Goal: Use online tool/utility

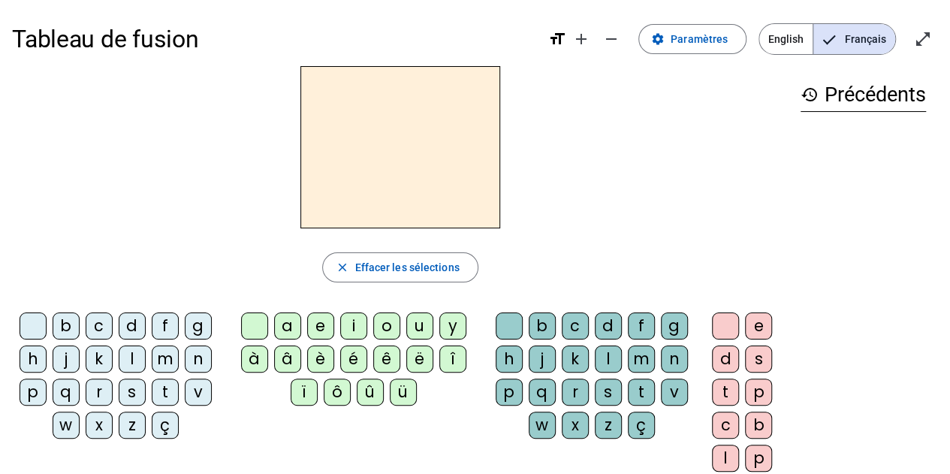
click at [122, 360] on div "l" at bounding box center [132, 358] width 27 height 27
click at [276, 327] on div "a" at bounding box center [287, 325] width 27 height 27
click at [316, 324] on div "e" at bounding box center [320, 325] width 27 height 27
click at [159, 393] on div "t" at bounding box center [165, 391] width 27 height 27
click at [383, 325] on div "o" at bounding box center [386, 325] width 27 height 27
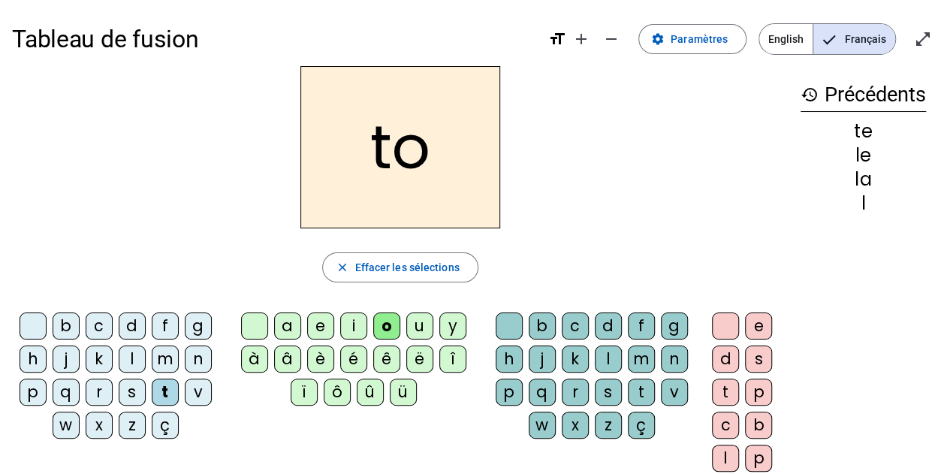
click at [137, 358] on div "l" at bounding box center [132, 358] width 27 height 27
click at [353, 324] on div "i" at bounding box center [353, 325] width 27 height 27
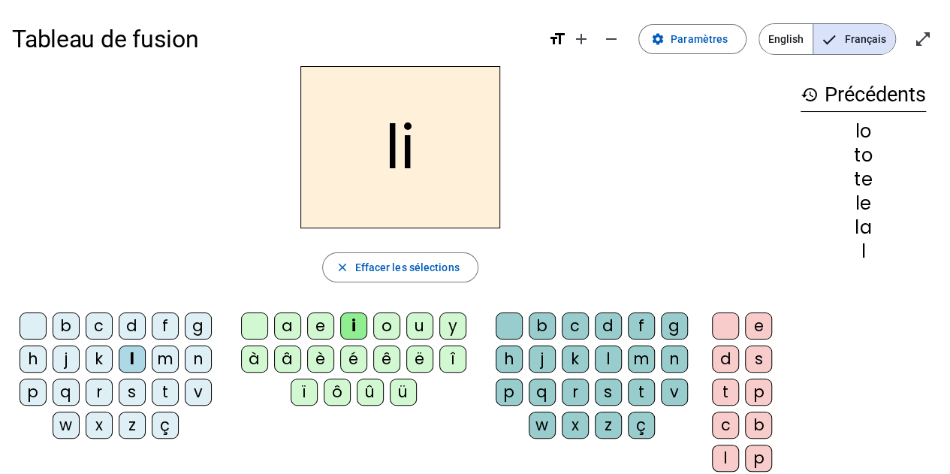
click at [64, 323] on div "b" at bounding box center [66, 325] width 27 height 27
click at [62, 351] on div "j" at bounding box center [66, 358] width 27 height 27
click at [379, 320] on div "o" at bounding box center [386, 325] width 27 height 27
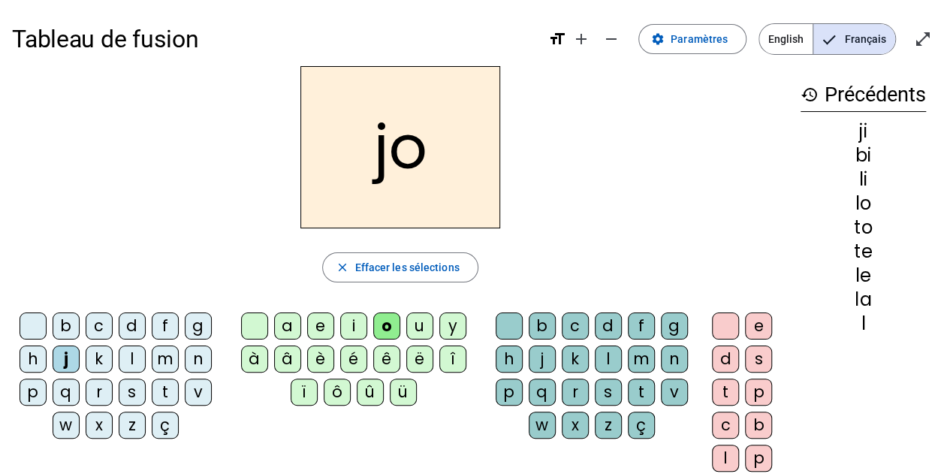
click at [165, 323] on div "f" at bounding box center [165, 325] width 27 height 27
click at [419, 327] on div "u" at bounding box center [419, 325] width 27 height 27
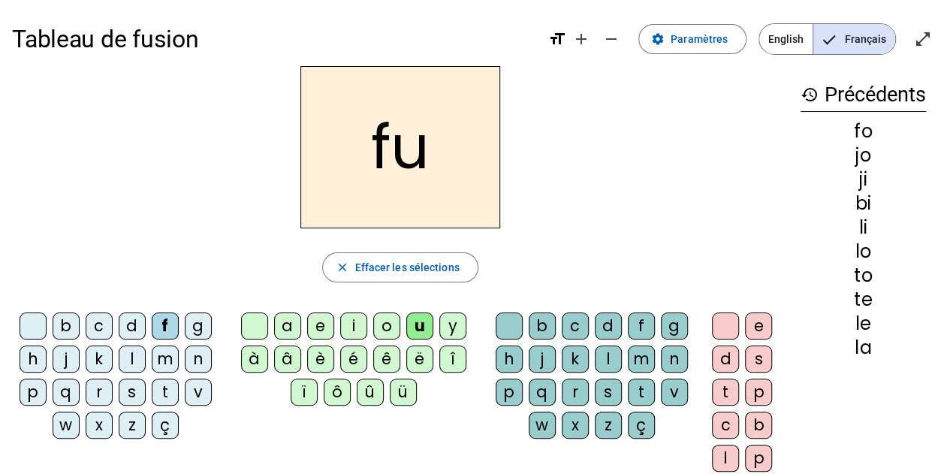
click at [198, 324] on div "g" at bounding box center [198, 325] width 27 height 27
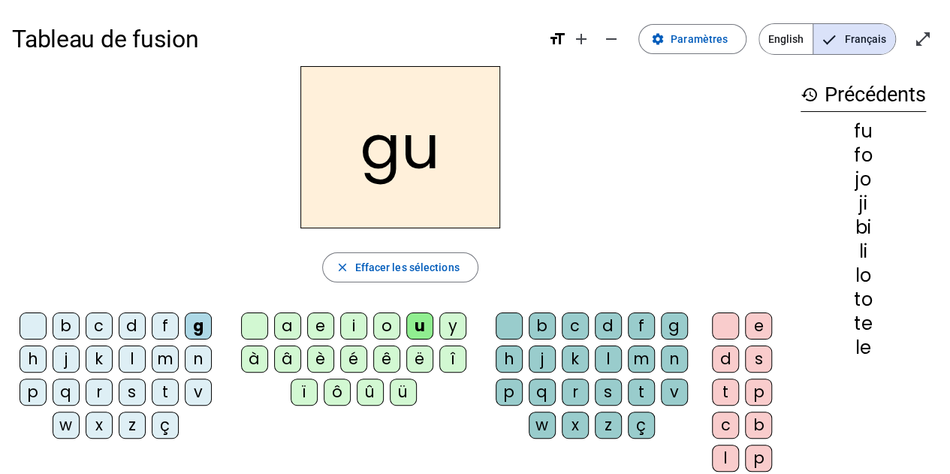
click at [287, 320] on div "a" at bounding box center [287, 325] width 27 height 27
click at [167, 357] on div "m" at bounding box center [165, 358] width 27 height 27
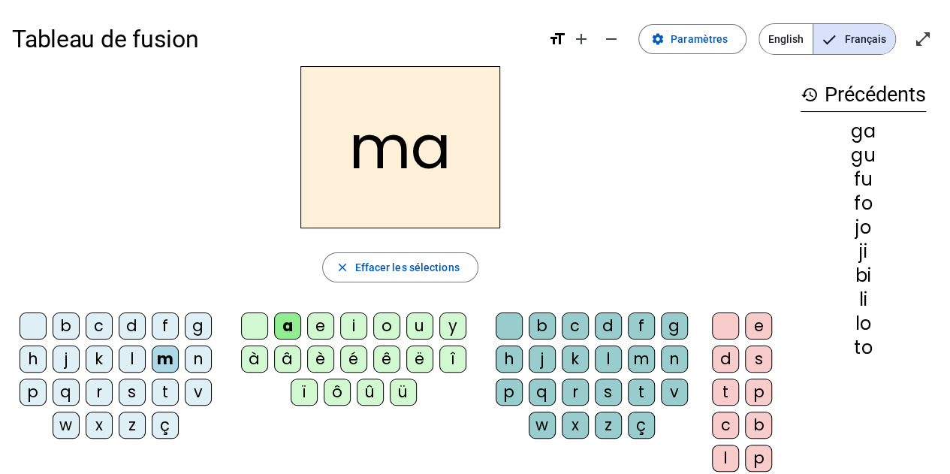
click at [321, 320] on div "e" at bounding box center [320, 325] width 27 height 27
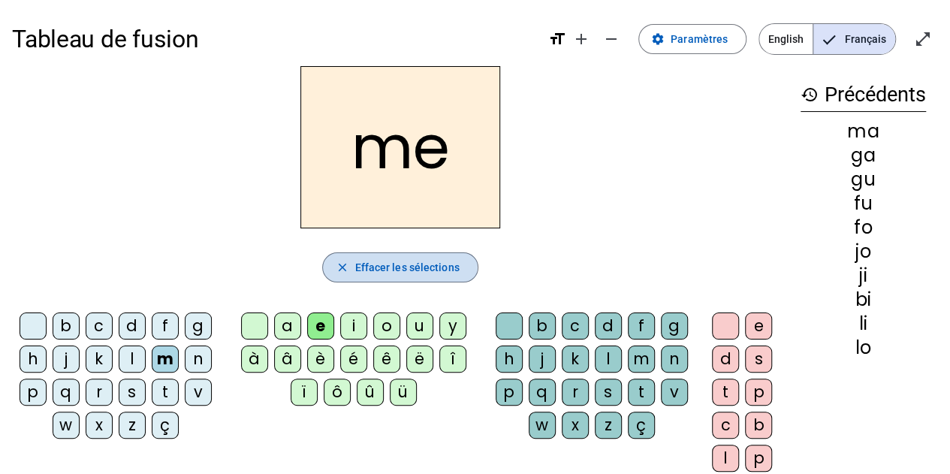
click at [370, 264] on span "Effacer les sélections" at bounding box center [406, 267] width 104 height 18
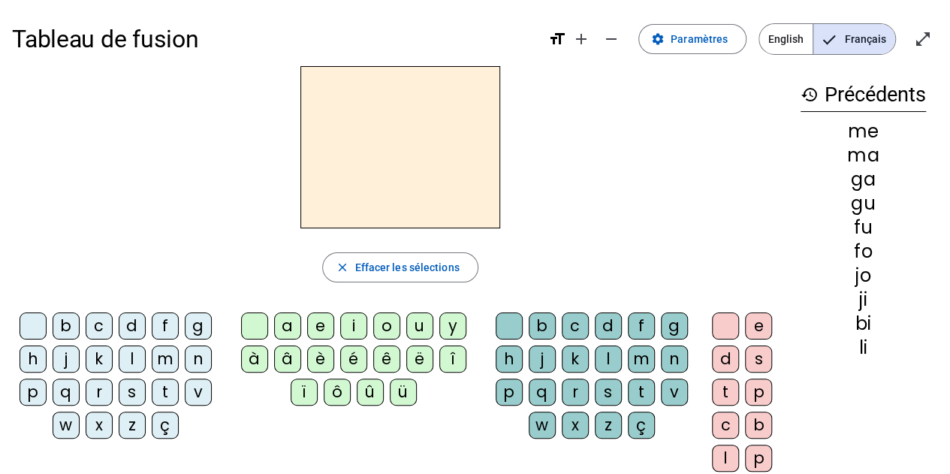
click at [165, 357] on div "m" at bounding box center [165, 358] width 27 height 27
click at [291, 325] on div "a" at bounding box center [287, 325] width 27 height 27
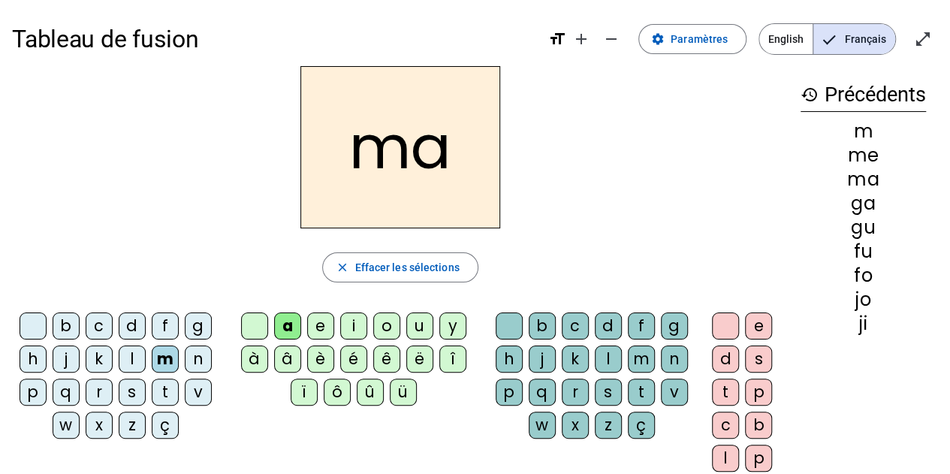
click at [321, 320] on div "e" at bounding box center [320, 325] width 27 height 27
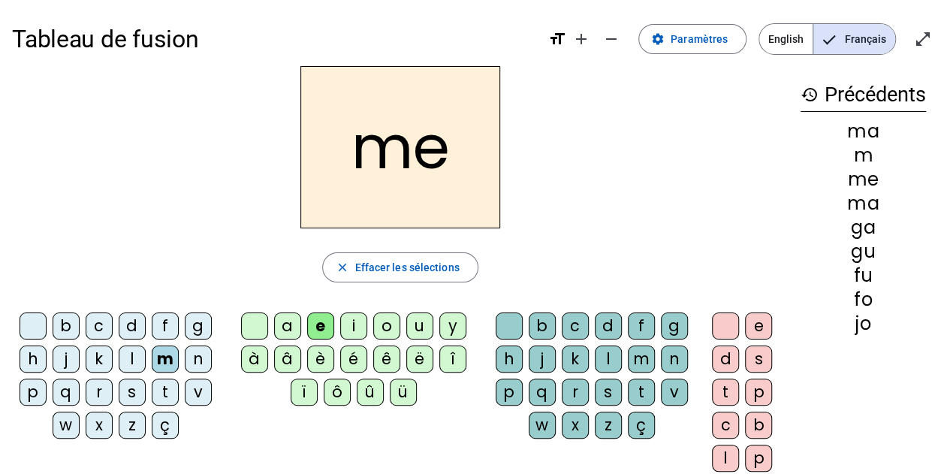
click at [166, 384] on div "t" at bounding box center [165, 391] width 27 height 27
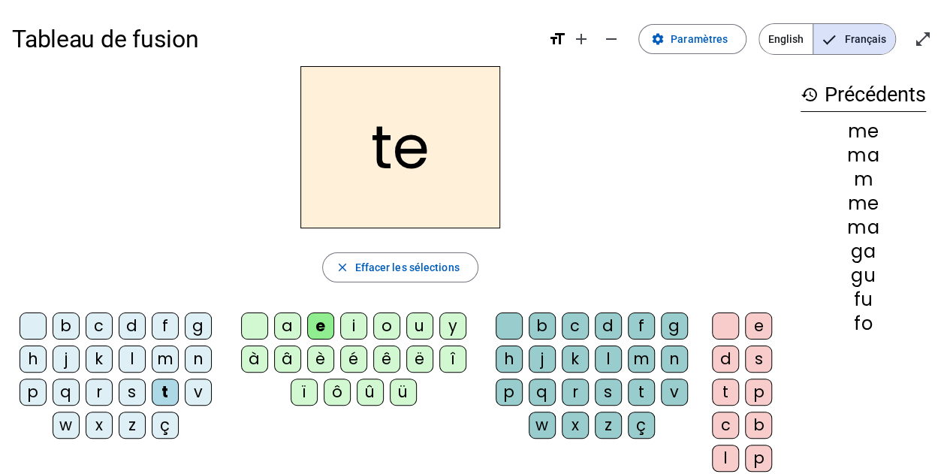
click at [300, 319] on div "a" at bounding box center [287, 325] width 27 height 27
click at [128, 360] on div "l" at bounding box center [132, 358] width 27 height 27
